Goal: Obtain resource: Obtain resource

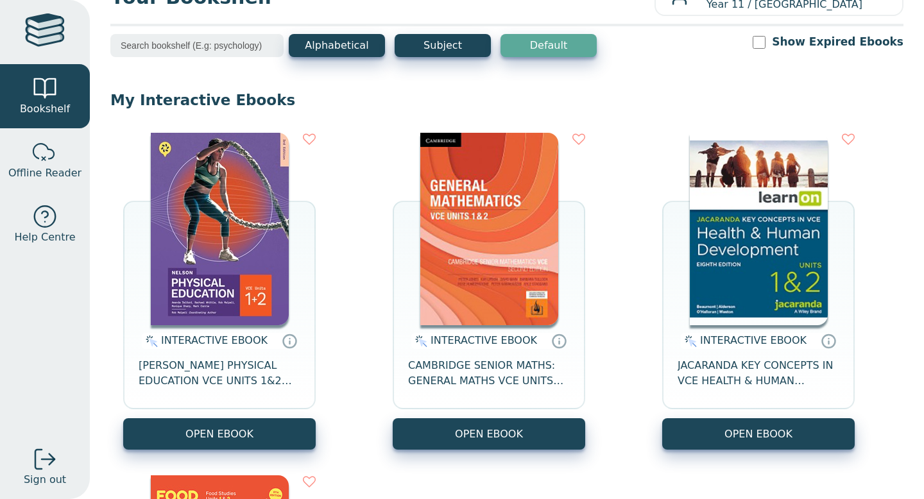
scroll to position [60, 0]
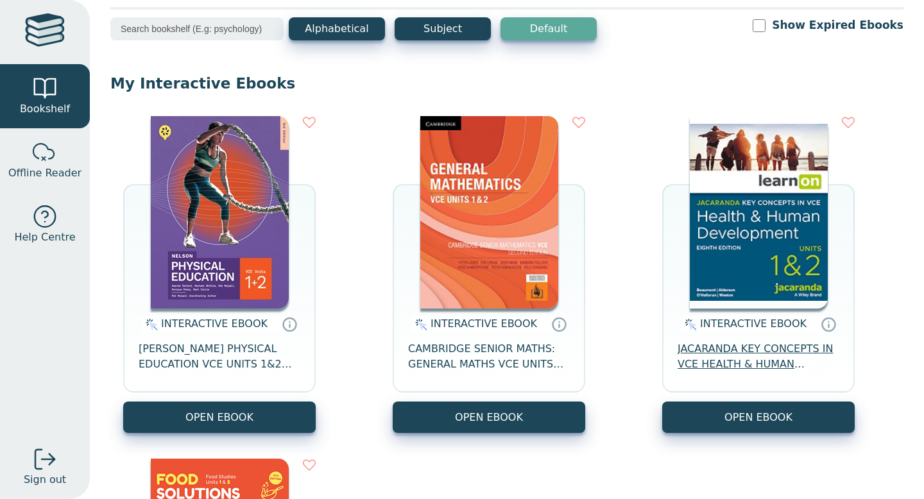
click at [731, 361] on span "JACARANDA KEY CONCEPTS IN VCE HEALTH & HUMAN DEVELOPMENT UNITS 1&2 LEARNON EBOO…" at bounding box center [759, 357] width 162 height 31
click at [732, 362] on span "JACARANDA KEY CONCEPTS IN VCE HEALTH & HUMAN DEVELOPMENT UNITS 1&2 LEARNON EBOO…" at bounding box center [759, 357] width 162 height 31
